Goal: Communication & Community: Participate in discussion

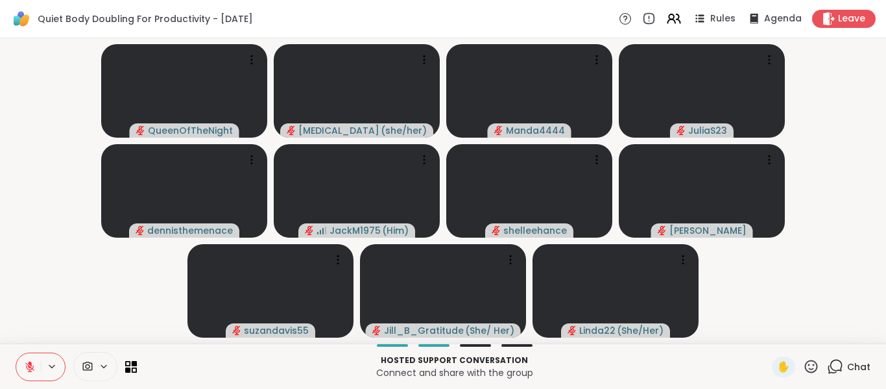
click at [441, 357] on div "Chat" at bounding box center [848, 366] width 43 height 21
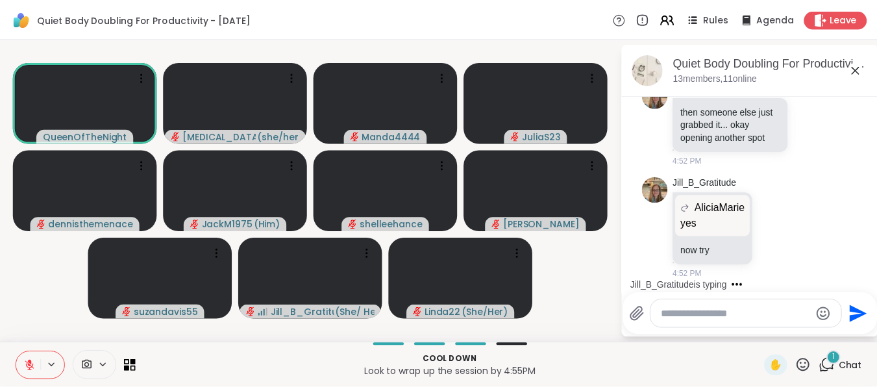
scroll to position [3811, 0]
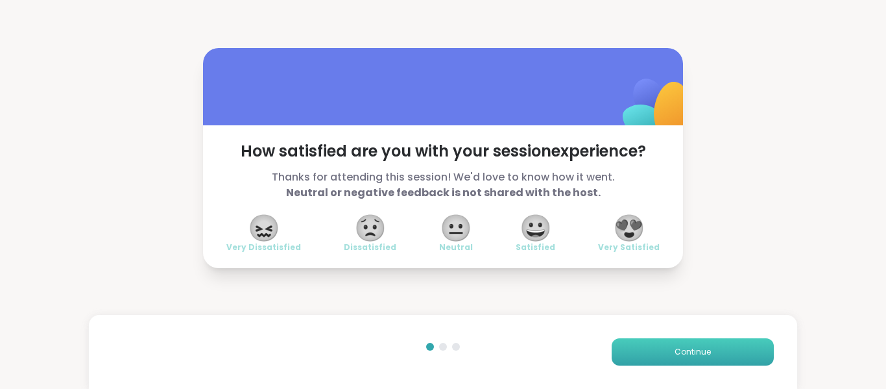
click at [441, 356] on button "Continue" at bounding box center [693, 351] width 162 height 27
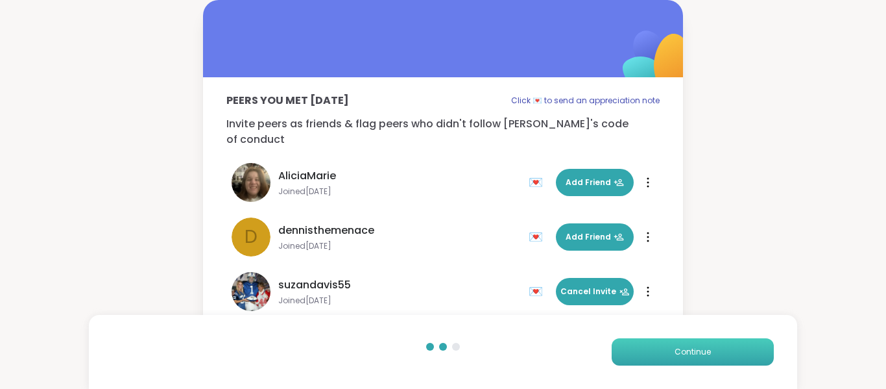
click at [441, 356] on button "Continue" at bounding box center [693, 351] width 162 height 27
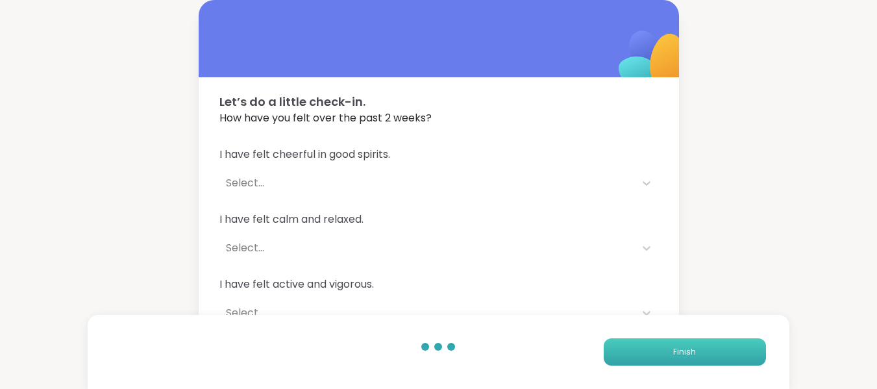
click at [441, 356] on button "Finish" at bounding box center [684, 351] width 162 height 27
